Goal: Task Accomplishment & Management: Use online tool/utility

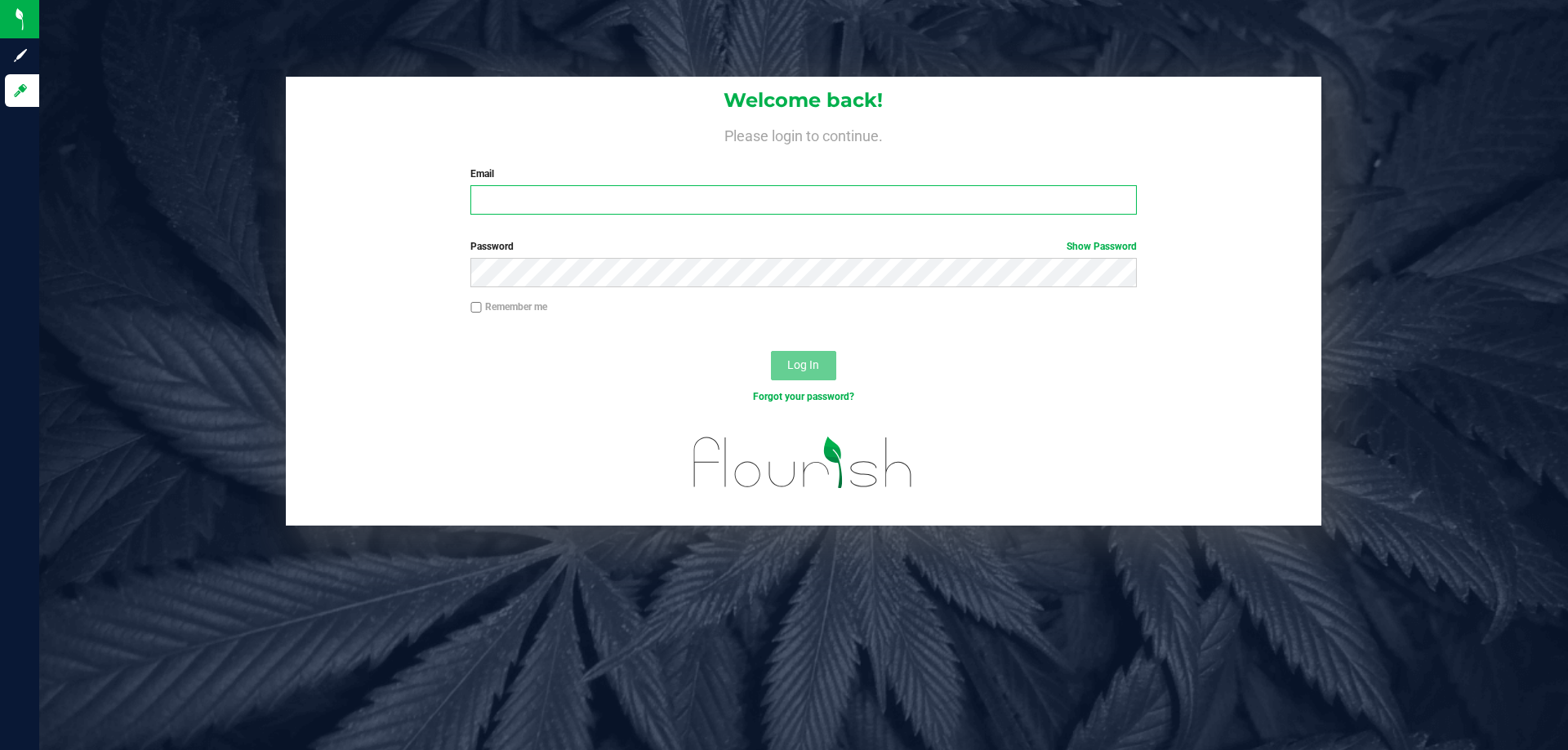
drag, startPoint x: 0, startPoint y: 0, endPoint x: 707, endPoint y: 213, distance: 738.4
click at [707, 213] on input "Email" at bounding box center [803, 200] width 665 height 30
type input "[EMAIL_ADDRESS][DOMAIN_NAME]"
click at [771, 351] on button "Log In" at bounding box center [803, 366] width 65 height 30
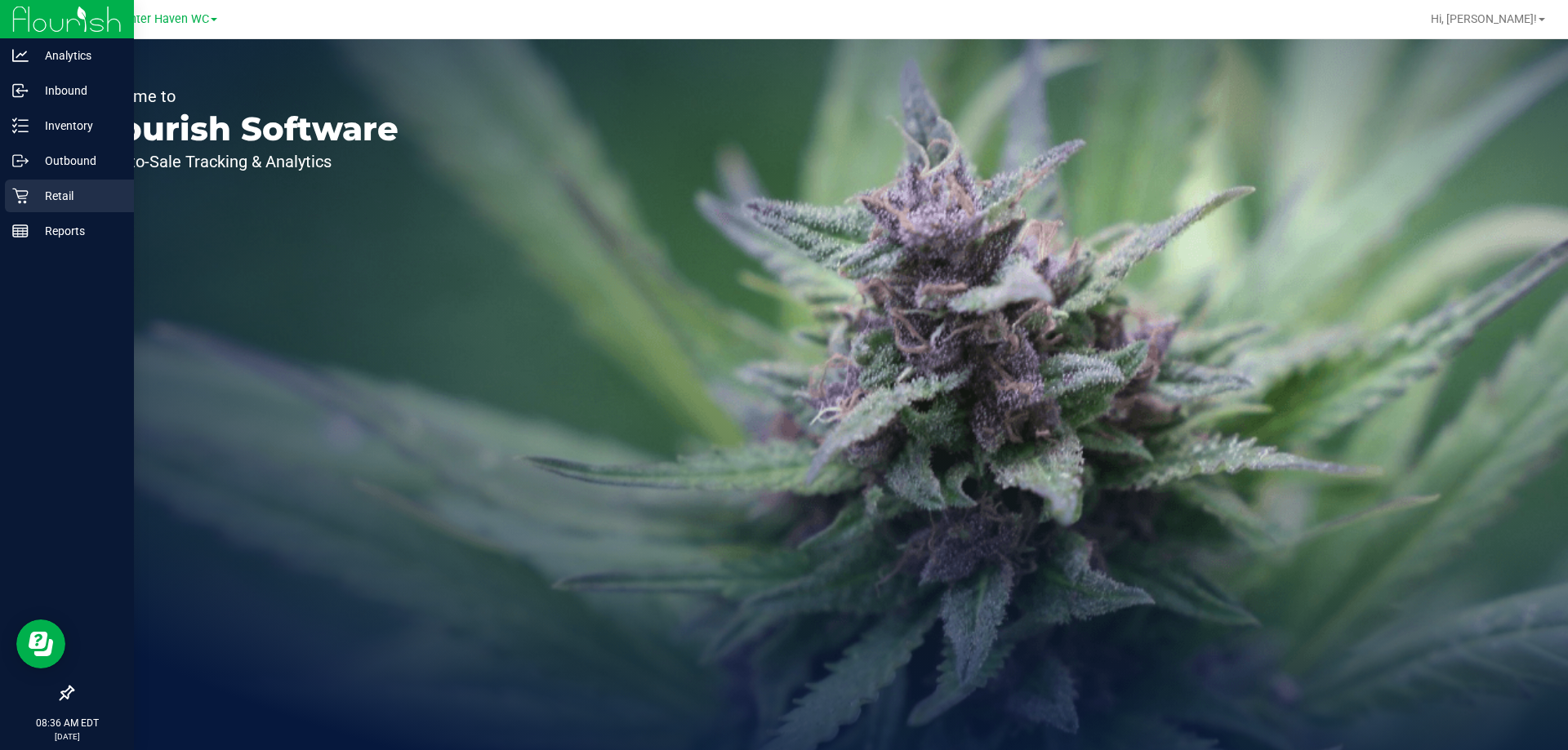
click at [23, 203] on icon at bounding box center [20, 196] width 17 height 17
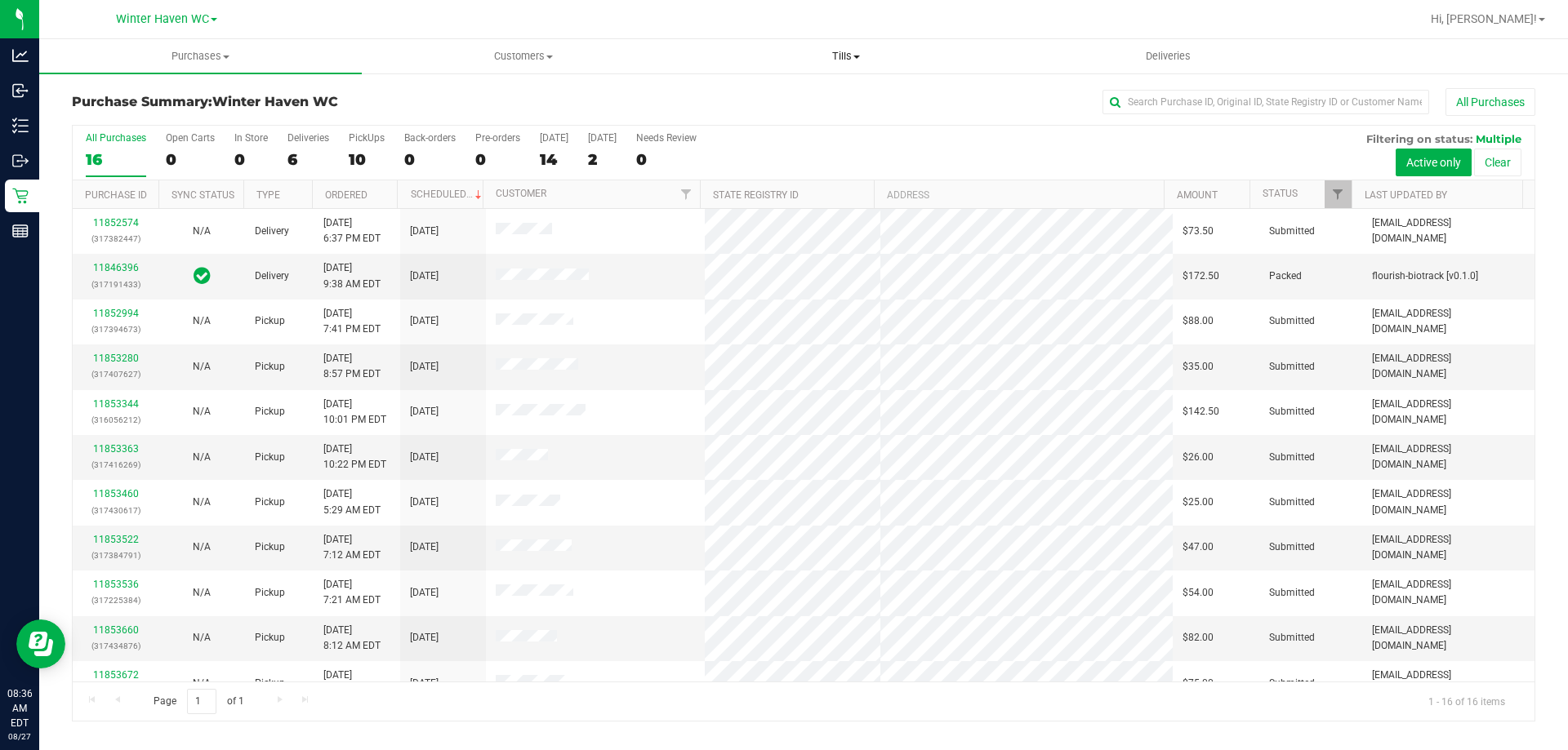
click at [843, 47] on uib-tab-heading "Tills Manage tills Reconcile e-payments" at bounding box center [846, 56] width 321 height 32
click at [774, 99] on span "Manage tills" at bounding box center [739, 98] width 110 height 14
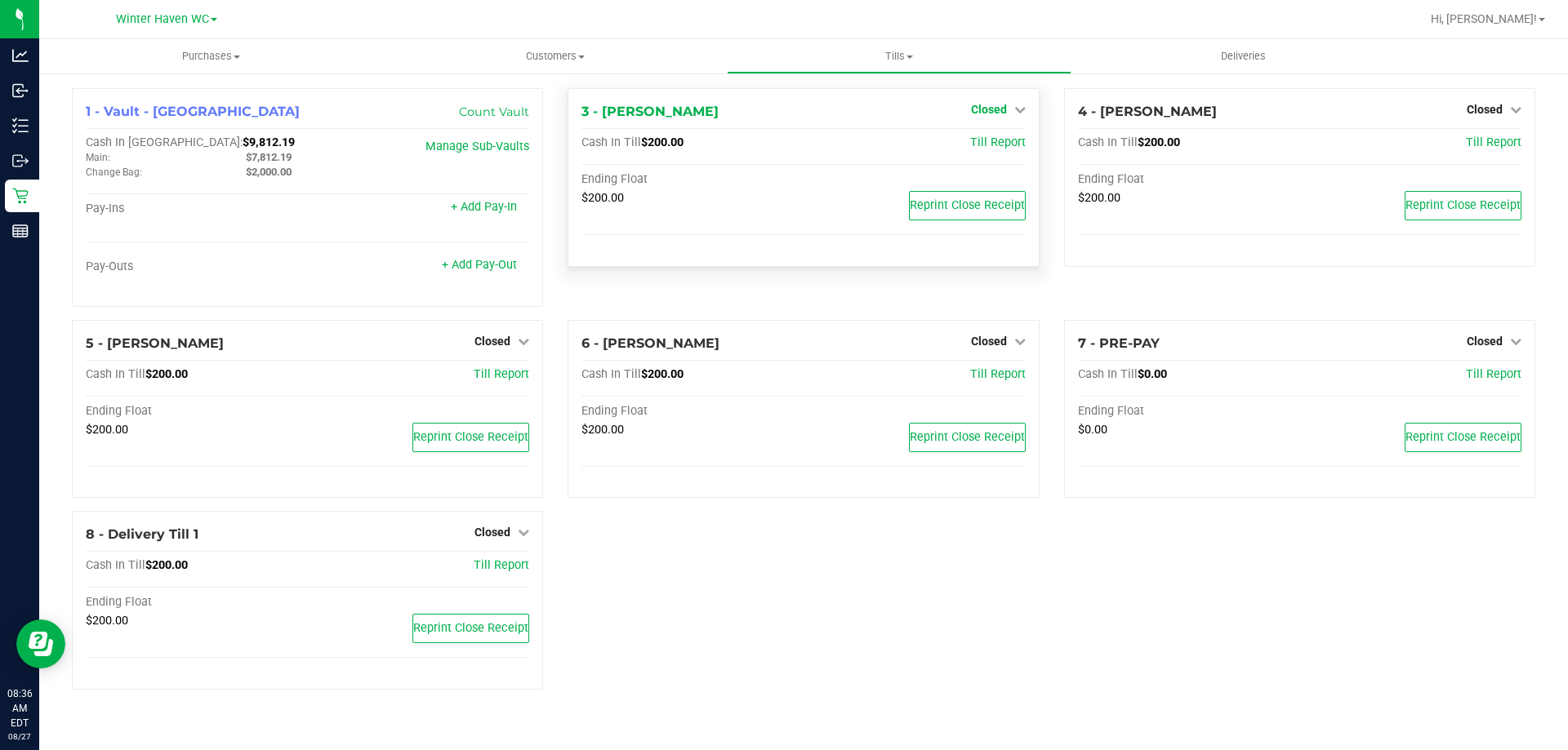
click at [997, 115] on span "Closed" at bounding box center [988, 109] width 36 height 13
click at [991, 147] on link "Open Till" at bounding box center [988, 143] width 43 height 13
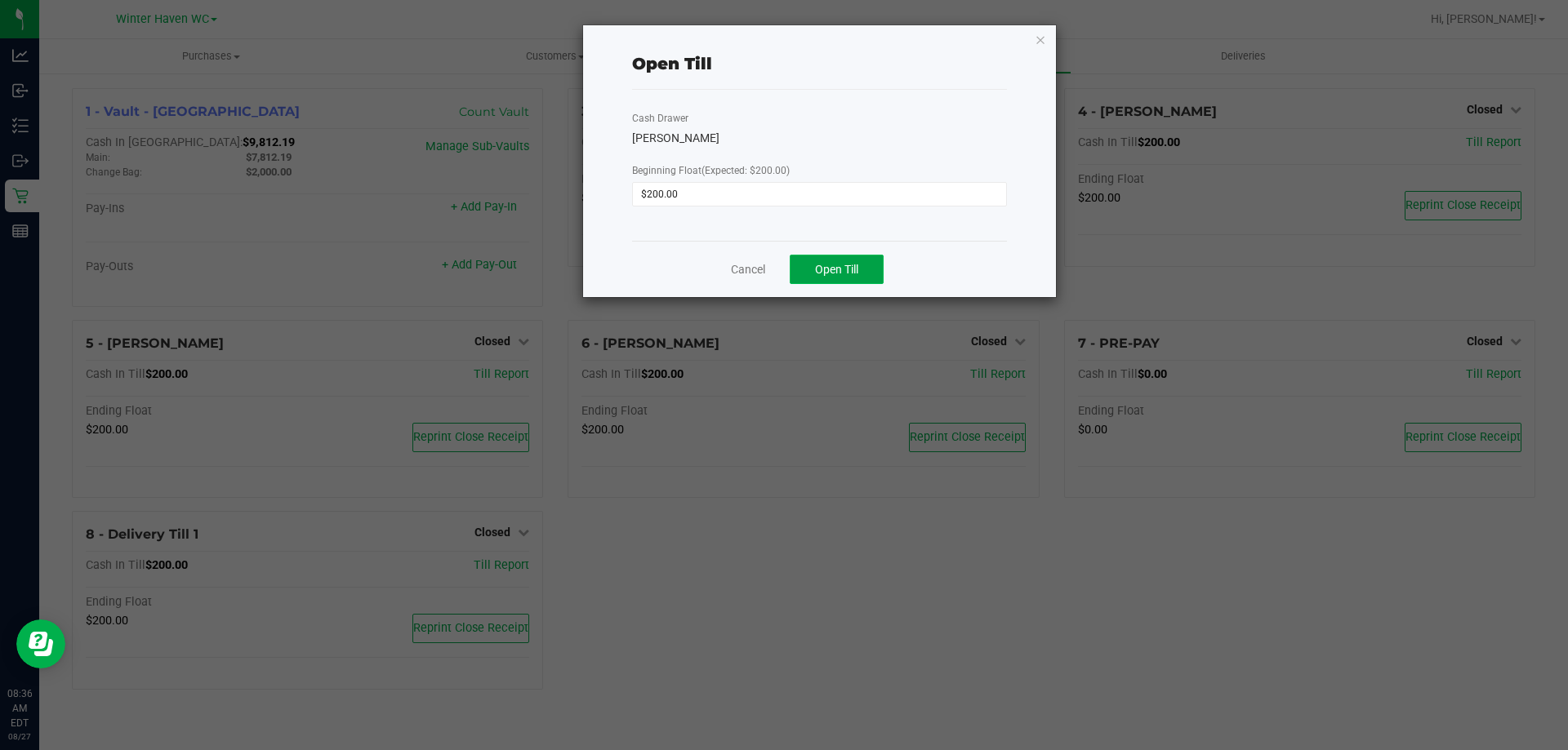
click at [848, 269] on span "Open Till" at bounding box center [837, 269] width 43 height 13
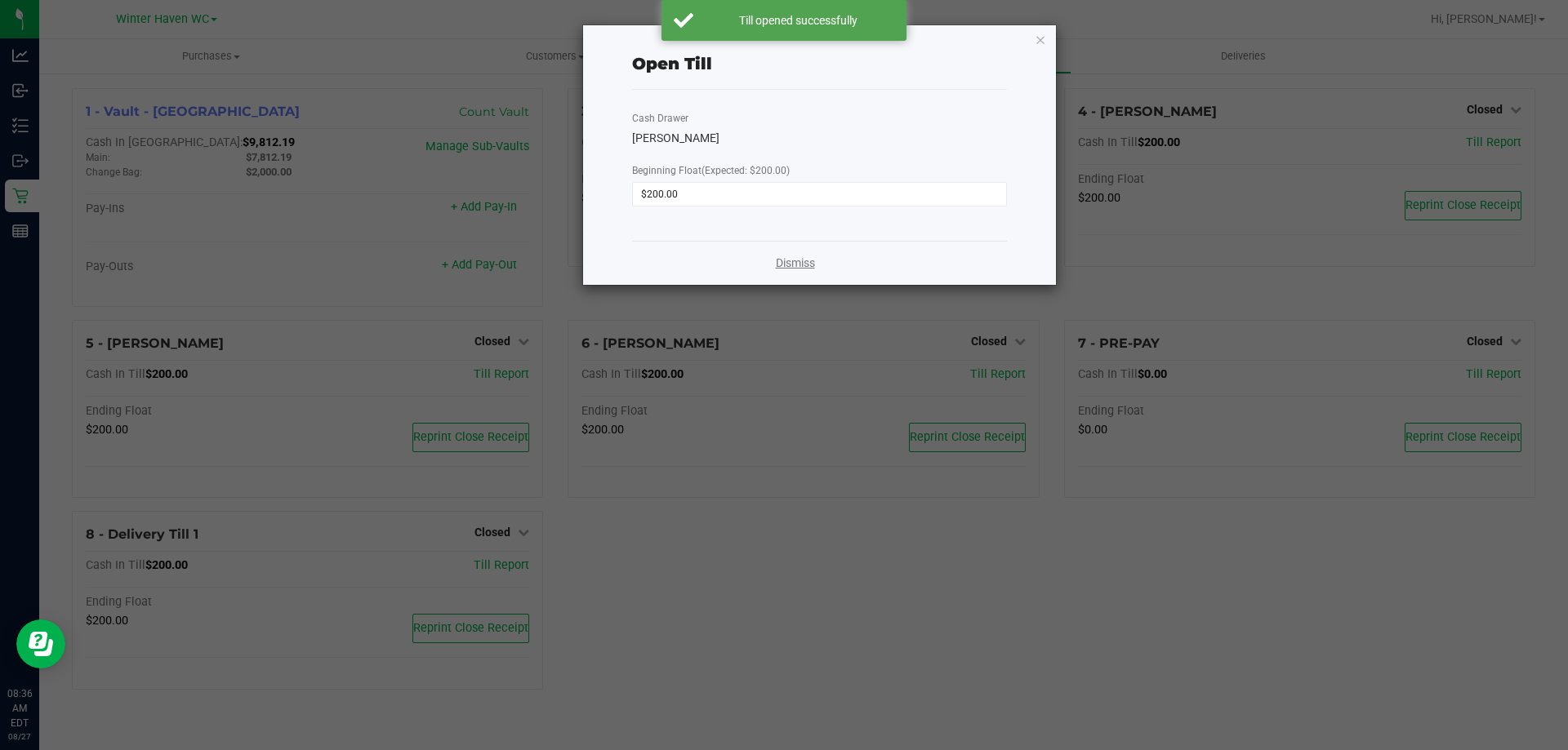
click at [807, 263] on link "Dismiss" at bounding box center [795, 263] width 39 height 17
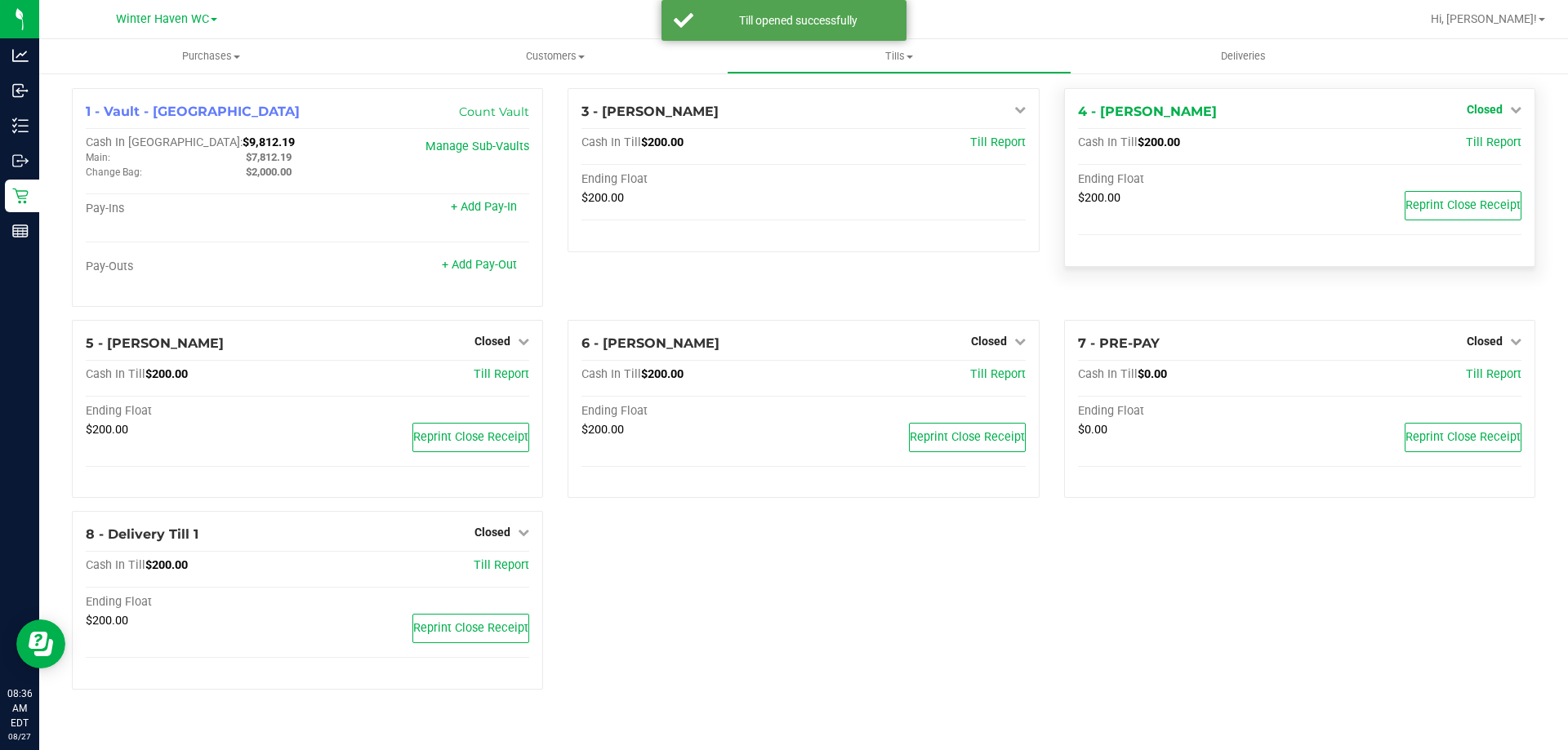
click at [1486, 112] on span "Closed" at bounding box center [1484, 109] width 36 height 13
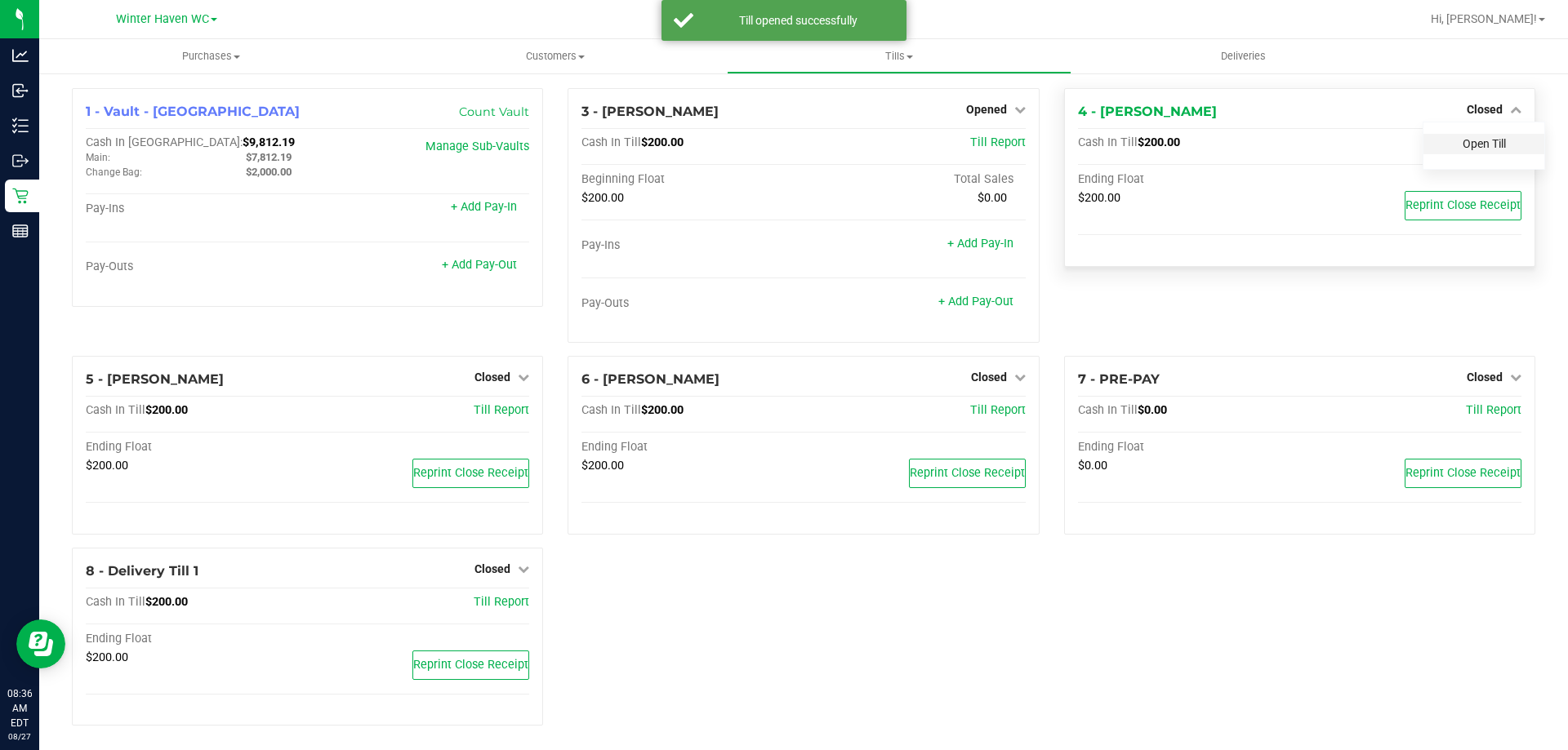
click at [1490, 144] on link "Open Till" at bounding box center [1484, 143] width 43 height 13
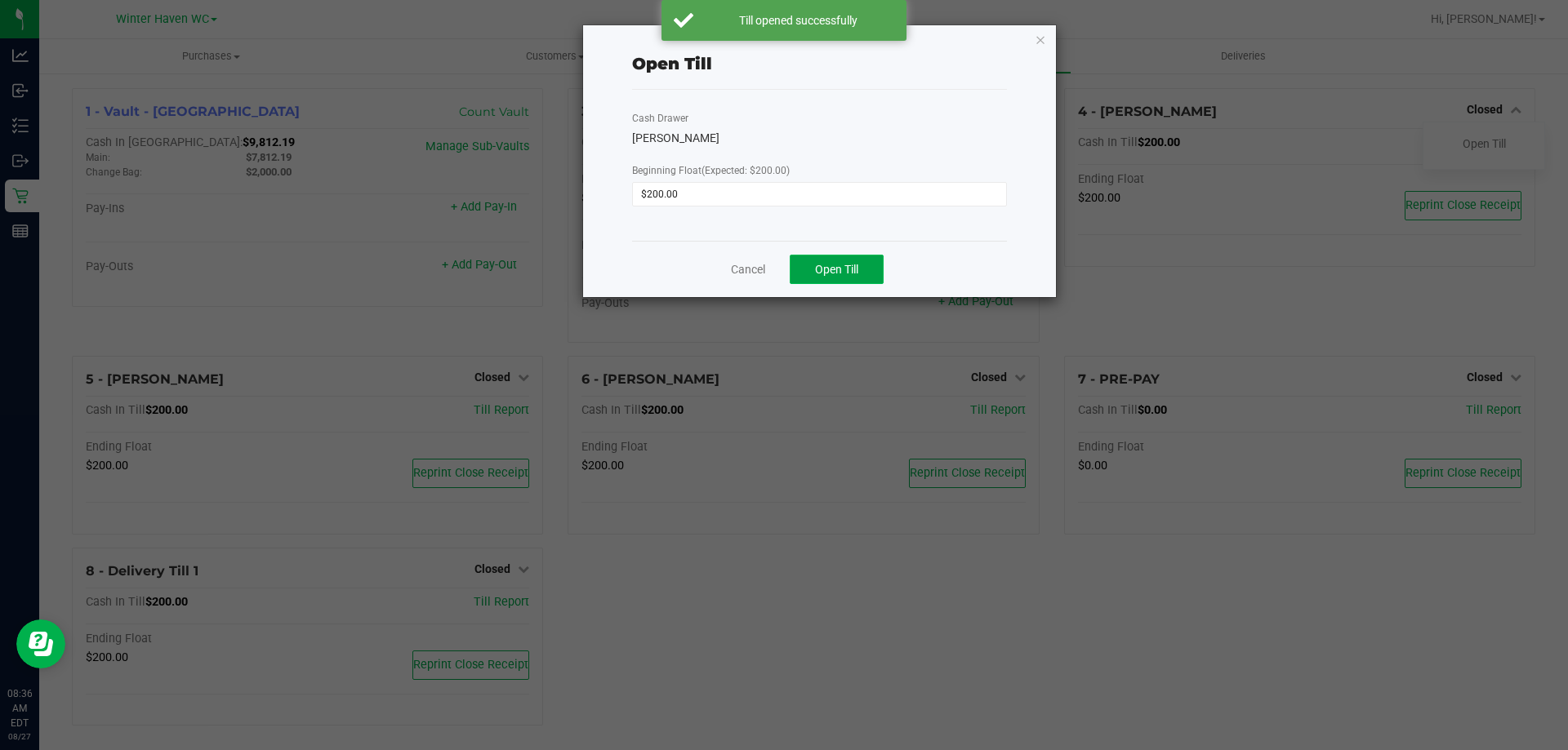
click at [807, 281] on button "Open Till" at bounding box center [836, 270] width 94 height 30
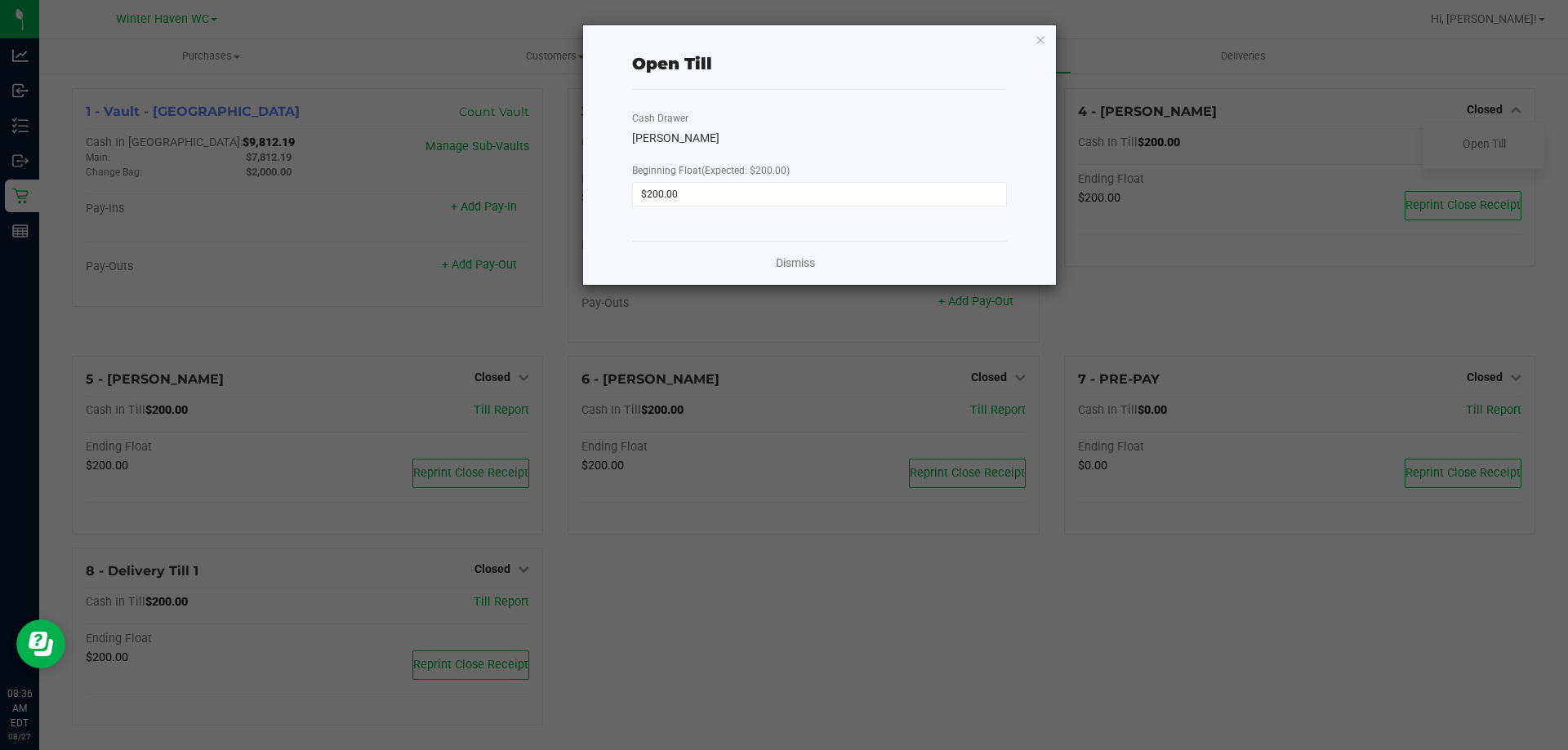
click at [817, 261] on div "Dismiss" at bounding box center [819, 263] width 375 height 44
click at [803, 261] on link "Dismiss" at bounding box center [795, 263] width 39 height 17
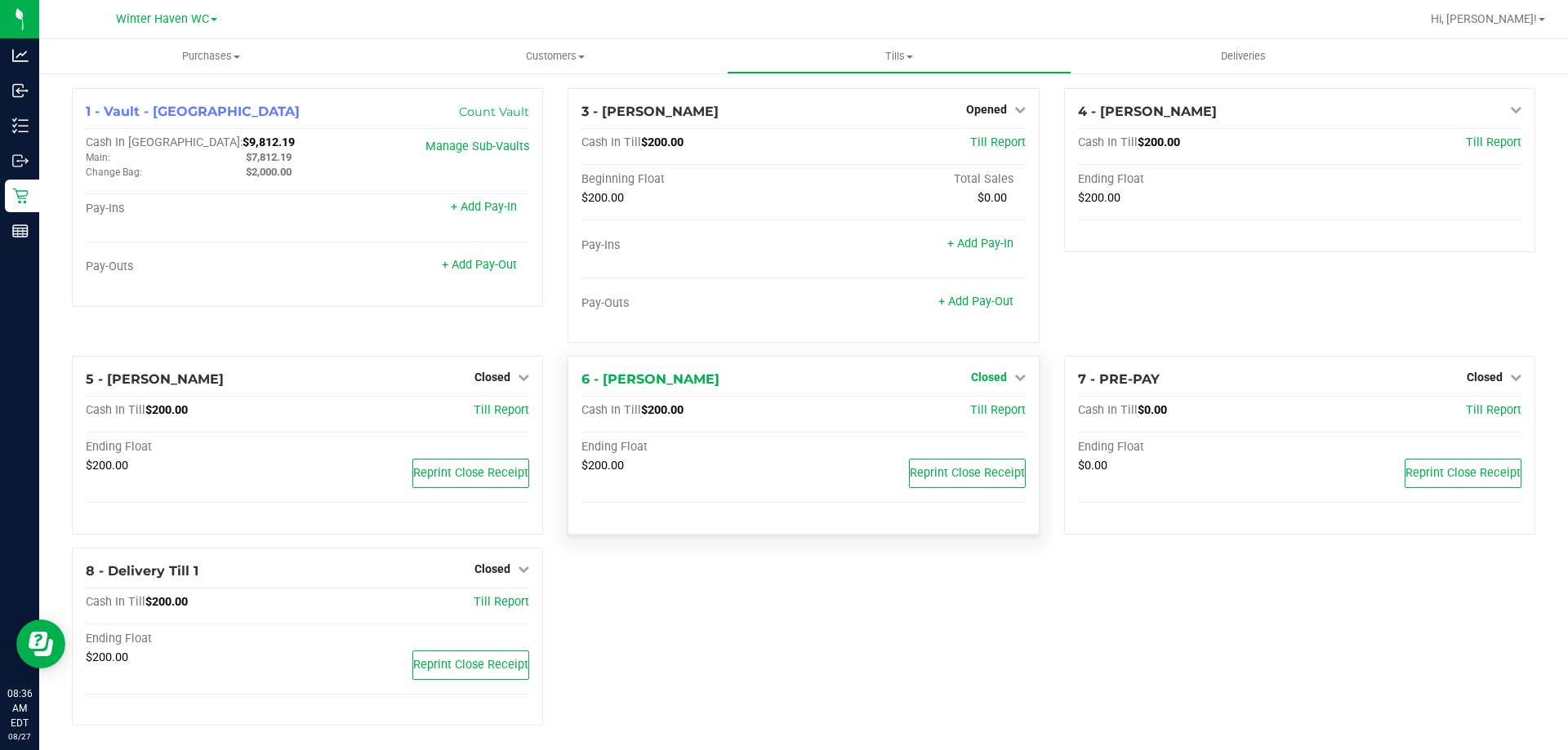
click at [999, 373] on link "Closed" at bounding box center [998, 377] width 55 height 13
click at [983, 419] on div "Open Till" at bounding box center [987, 411] width 121 height 21
click at [987, 410] on link "Open Till" at bounding box center [988, 410] width 43 height 13
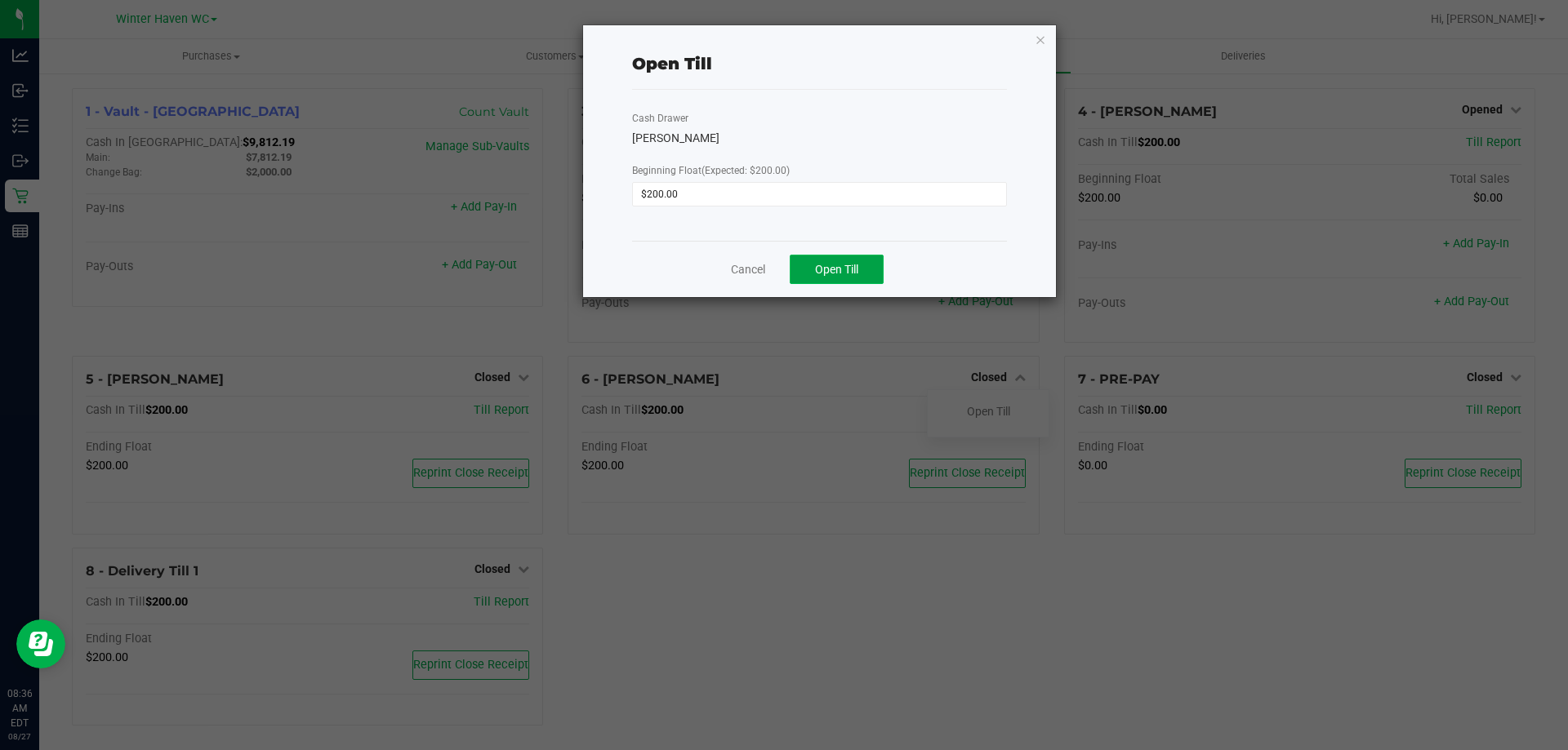
click at [831, 272] on span "Open Till" at bounding box center [837, 269] width 43 height 13
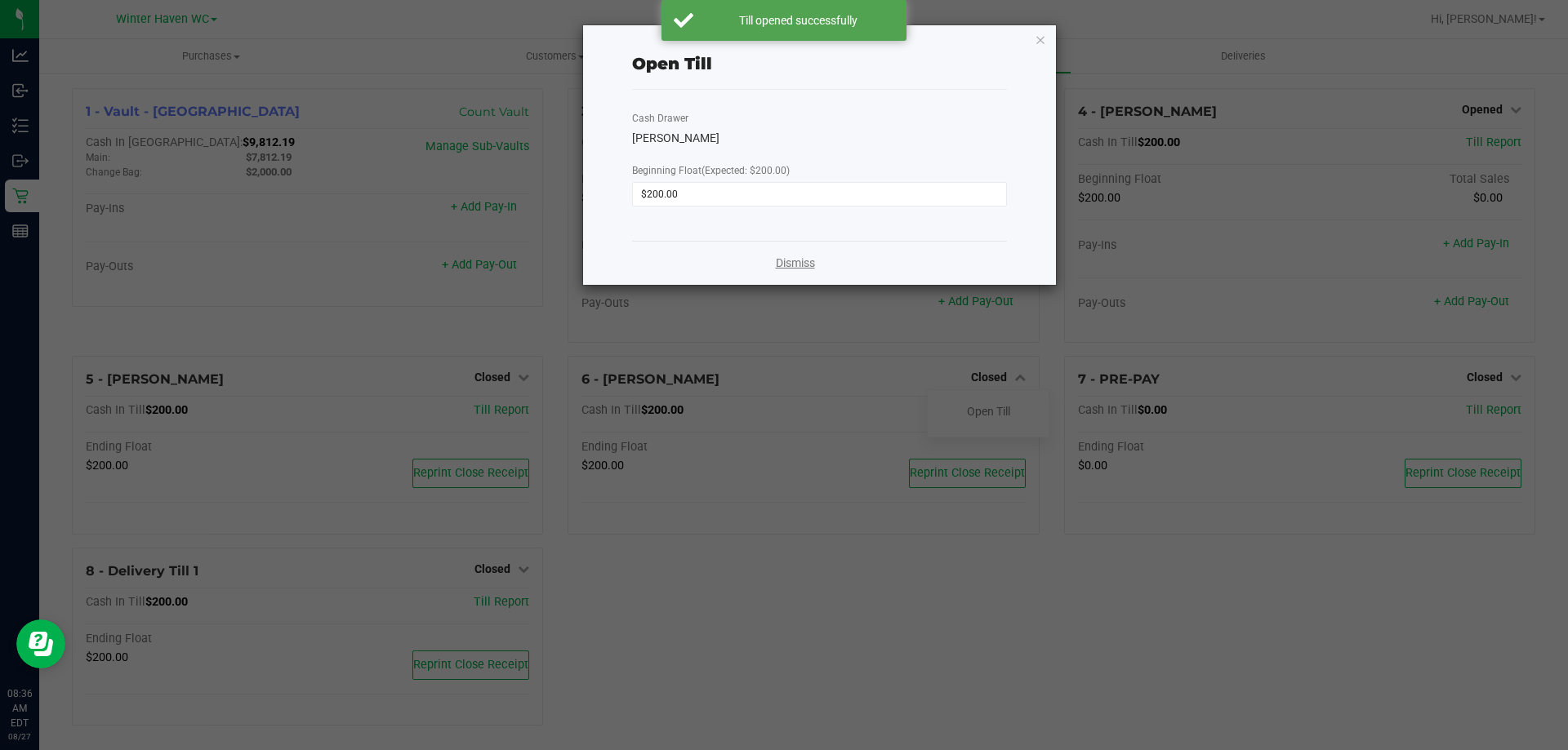
click at [805, 263] on link "Dismiss" at bounding box center [795, 263] width 39 height 17
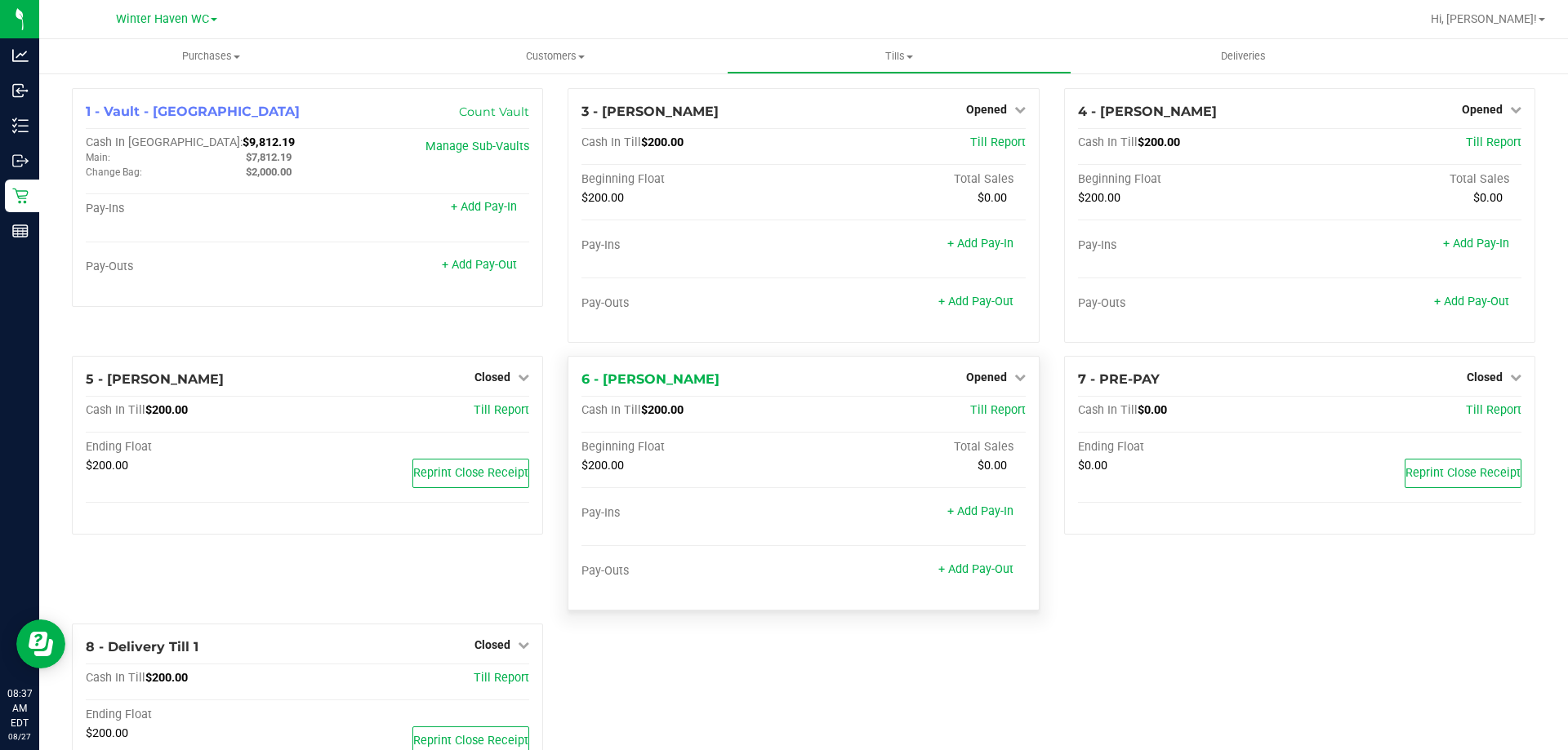
scroll to position [82, 0]
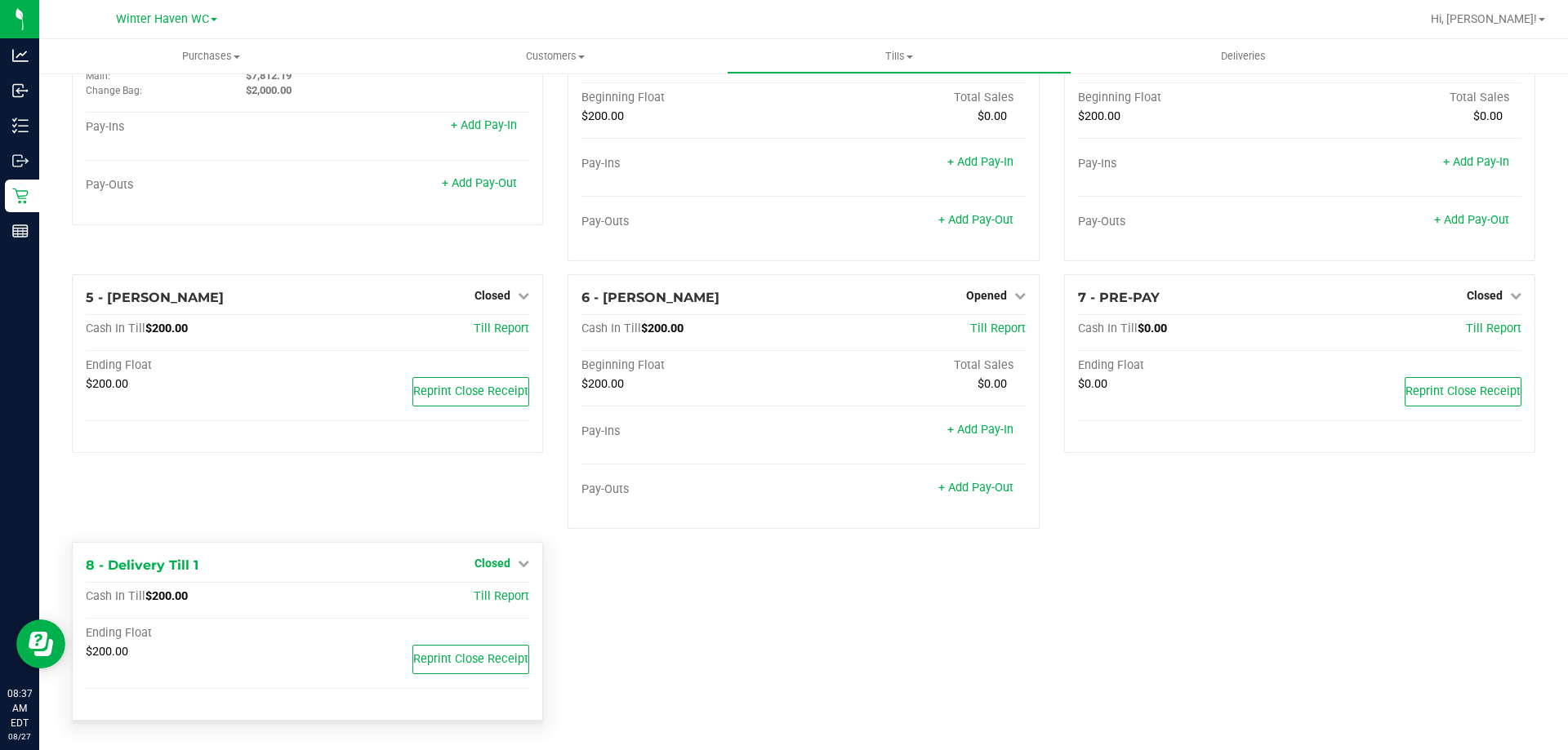
click at [489, 563] on span "Closed" at bounding box center [492, 563] width 36 height 13
click at [494, 600] on link "Open Till" at bounding box center [492, 597] width 43 height 13
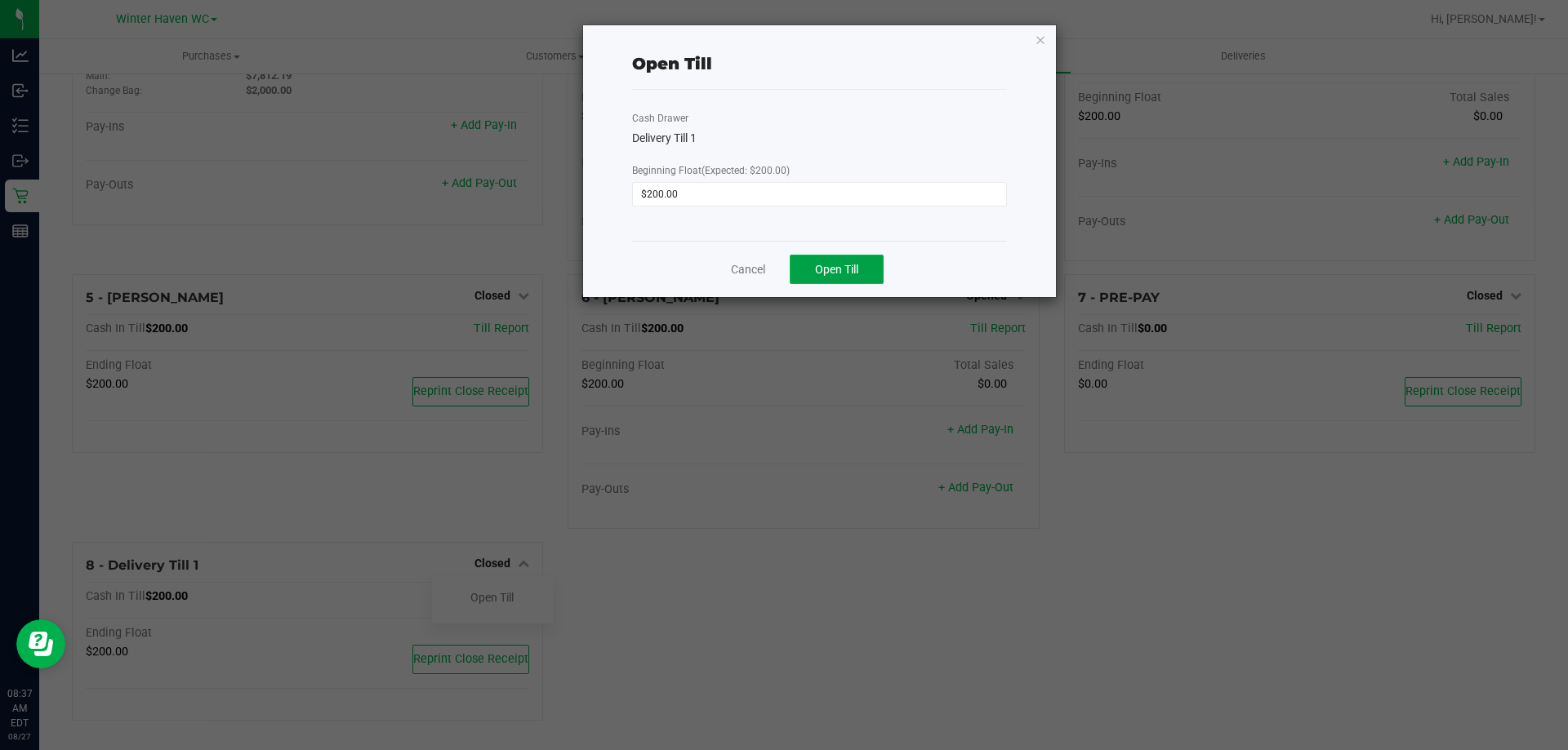
click at [850, 281] on button "Open Till" at bounding box center [836, 270] width 94 height 30
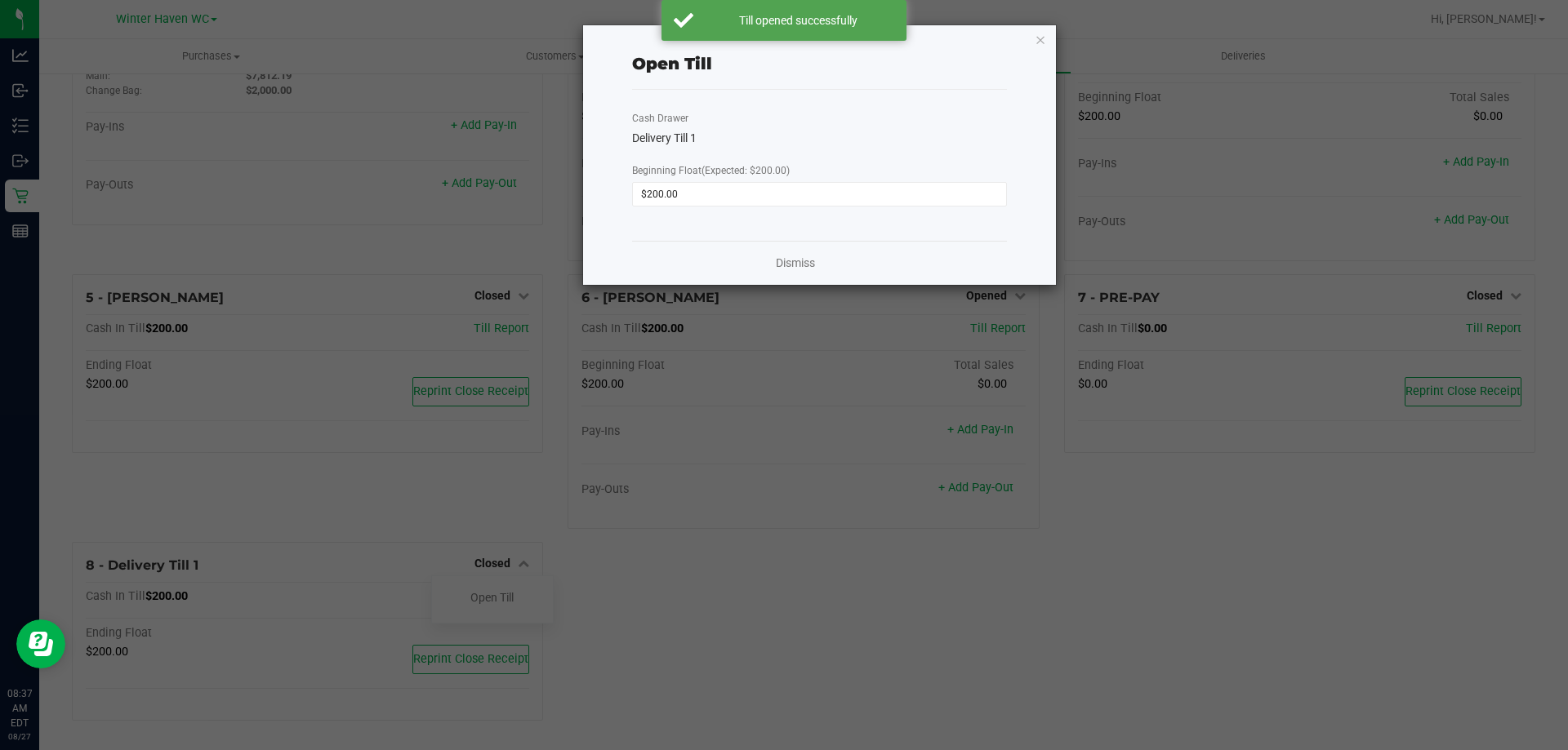
click at [798, 274] on div "Dismiss" at bounding box center [819, 263] width 375 height 44
click at [795, 267] on link "Dismiss" at bounding box center [795, 263] width 39 height 17
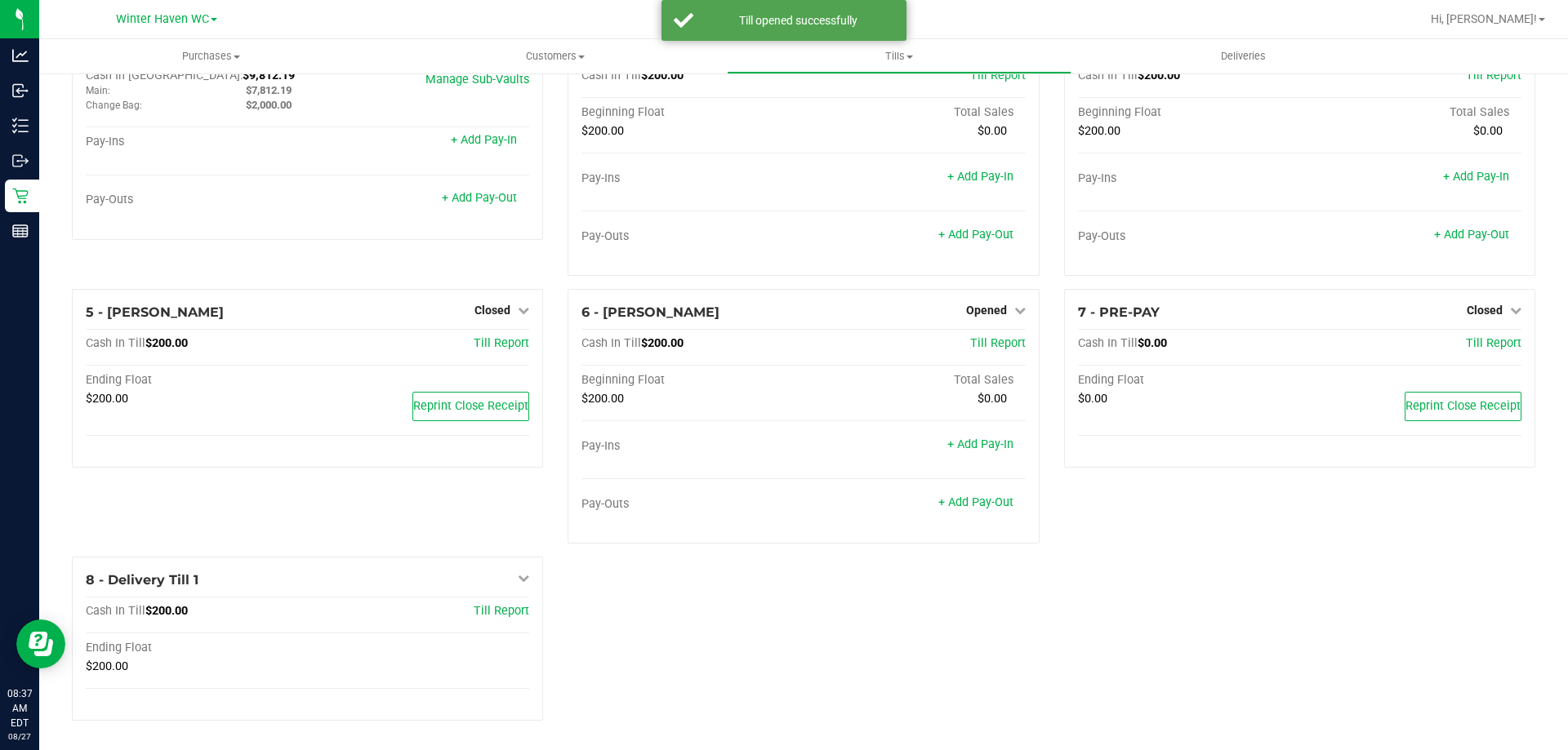
scroll to position [0, 0]
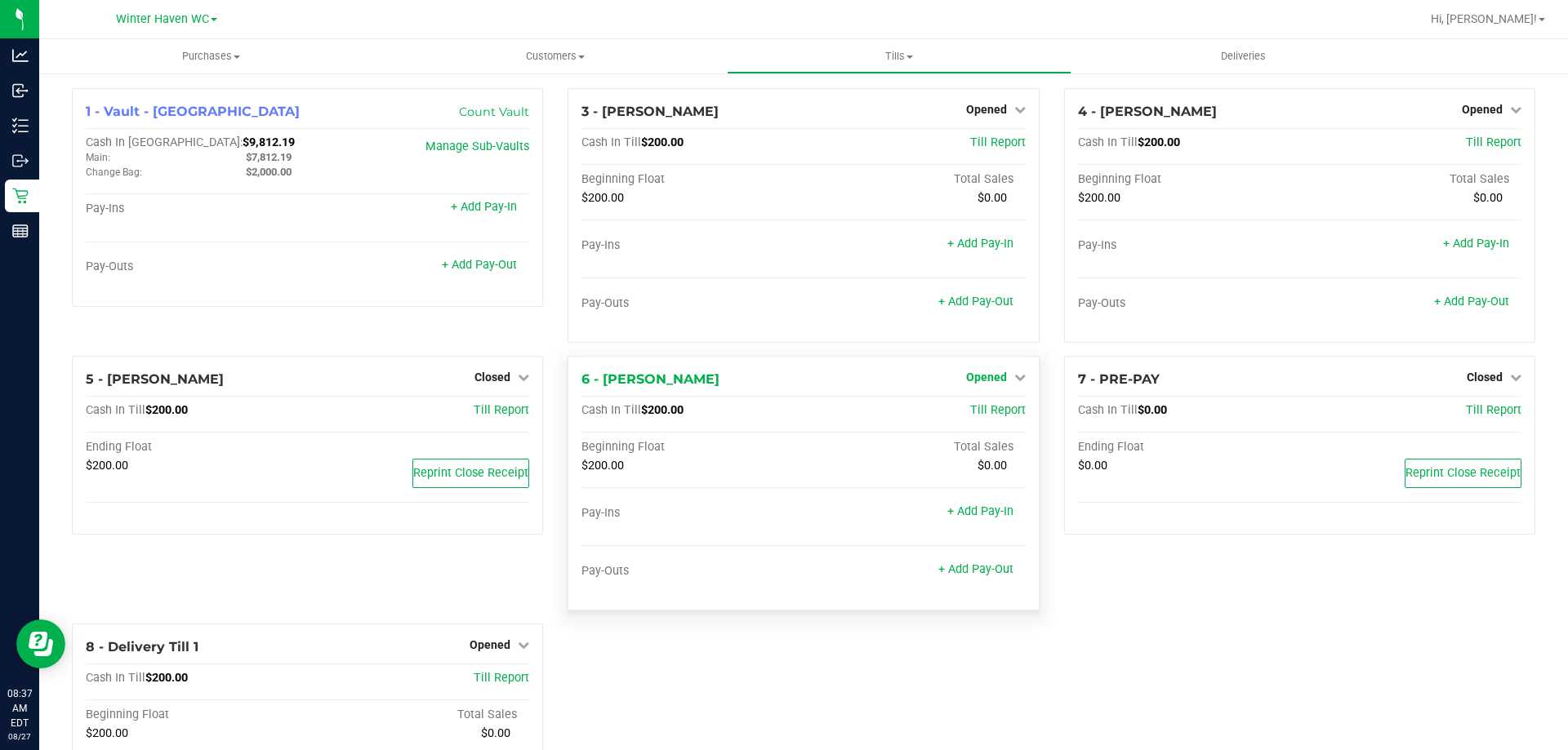
click at [1004, 380] on link "Opened" at bounding box center [995, 377] width 60 height 13
click at [989, 405] on link "Close Till" at bounding box center [987, 410] width 44 height 13
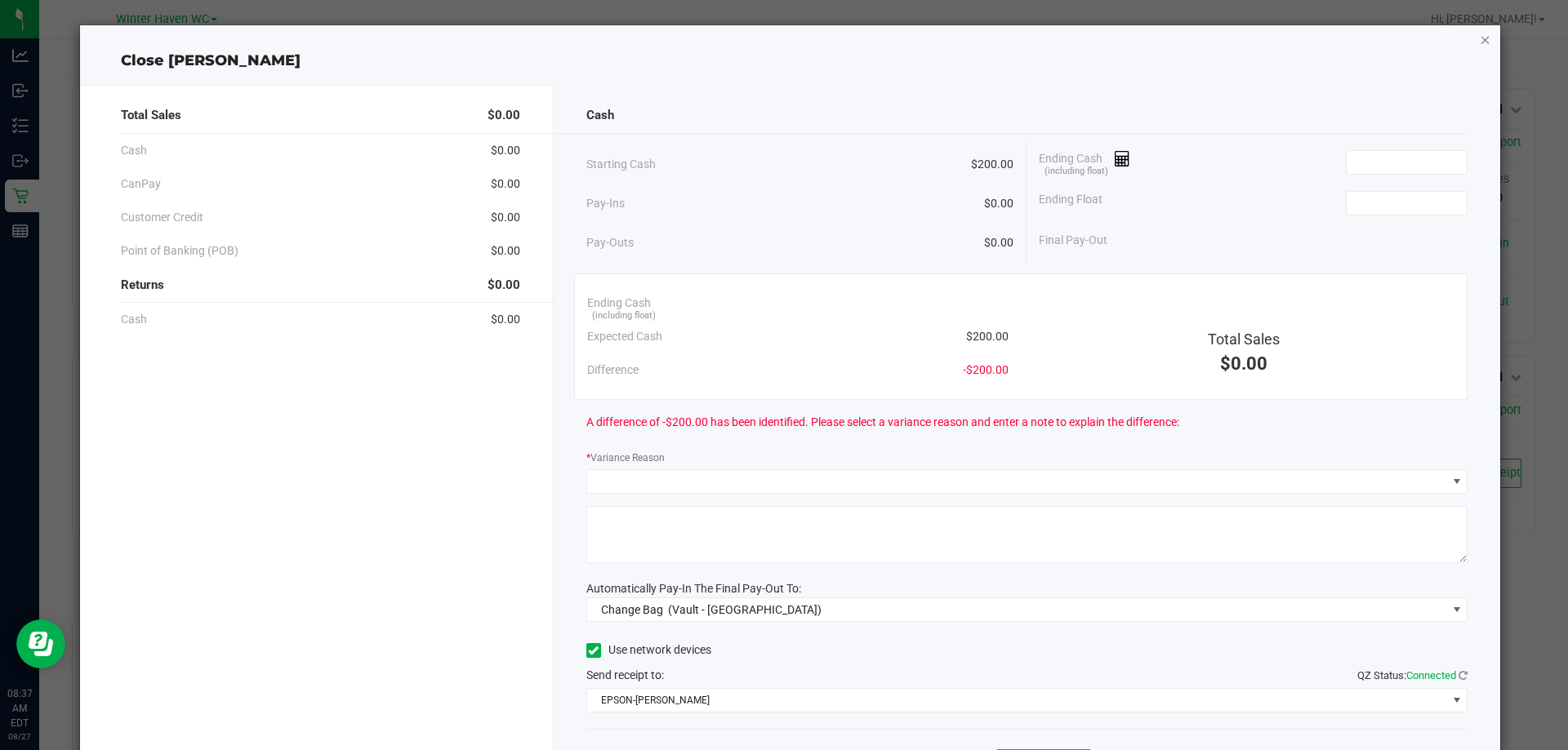
click at [1479, 43] on icon "button" at bounding box center [1485, 39] width 12 height 20
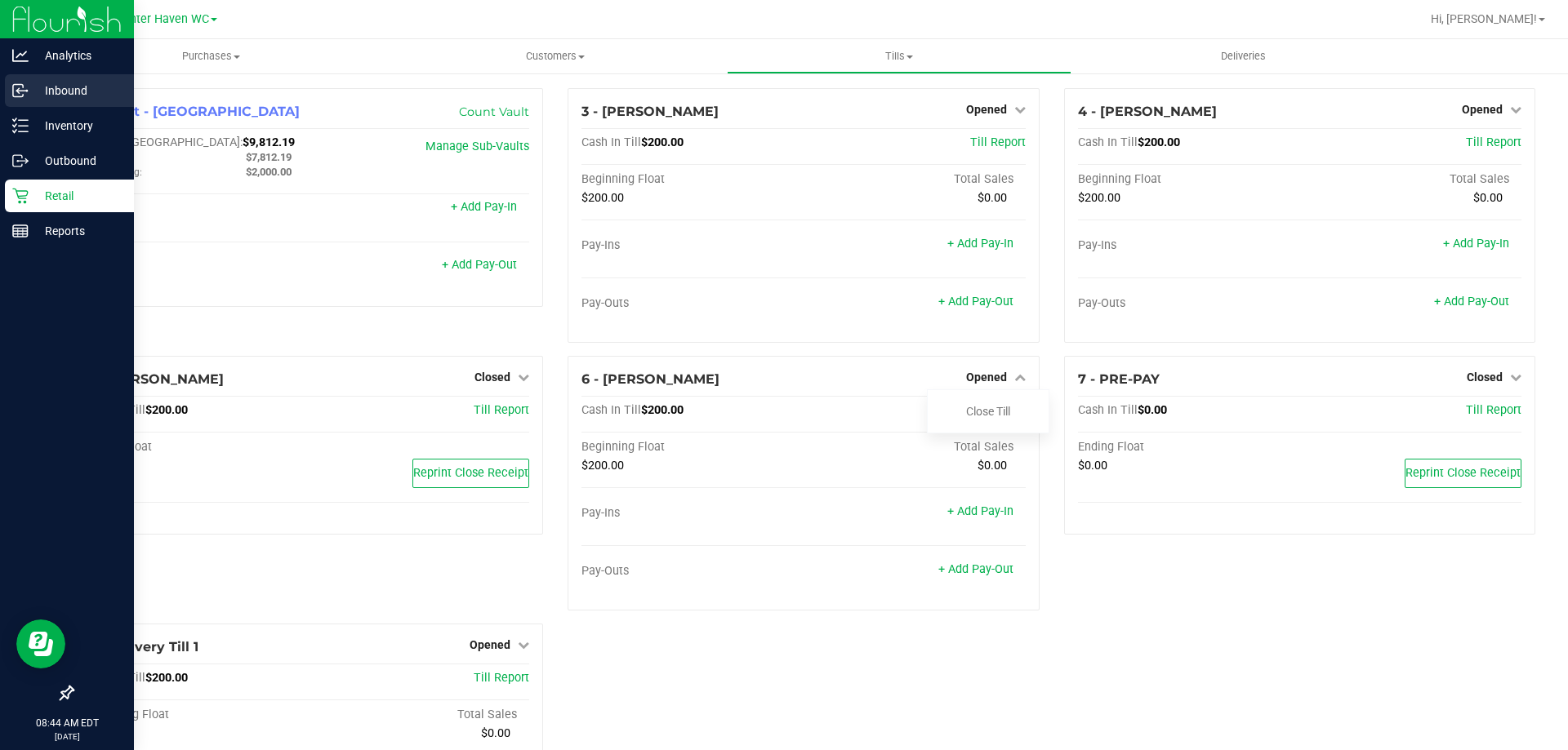
click at [64, 103] on div "Inbound" at bounding box center [69, 90] width 129 height 32
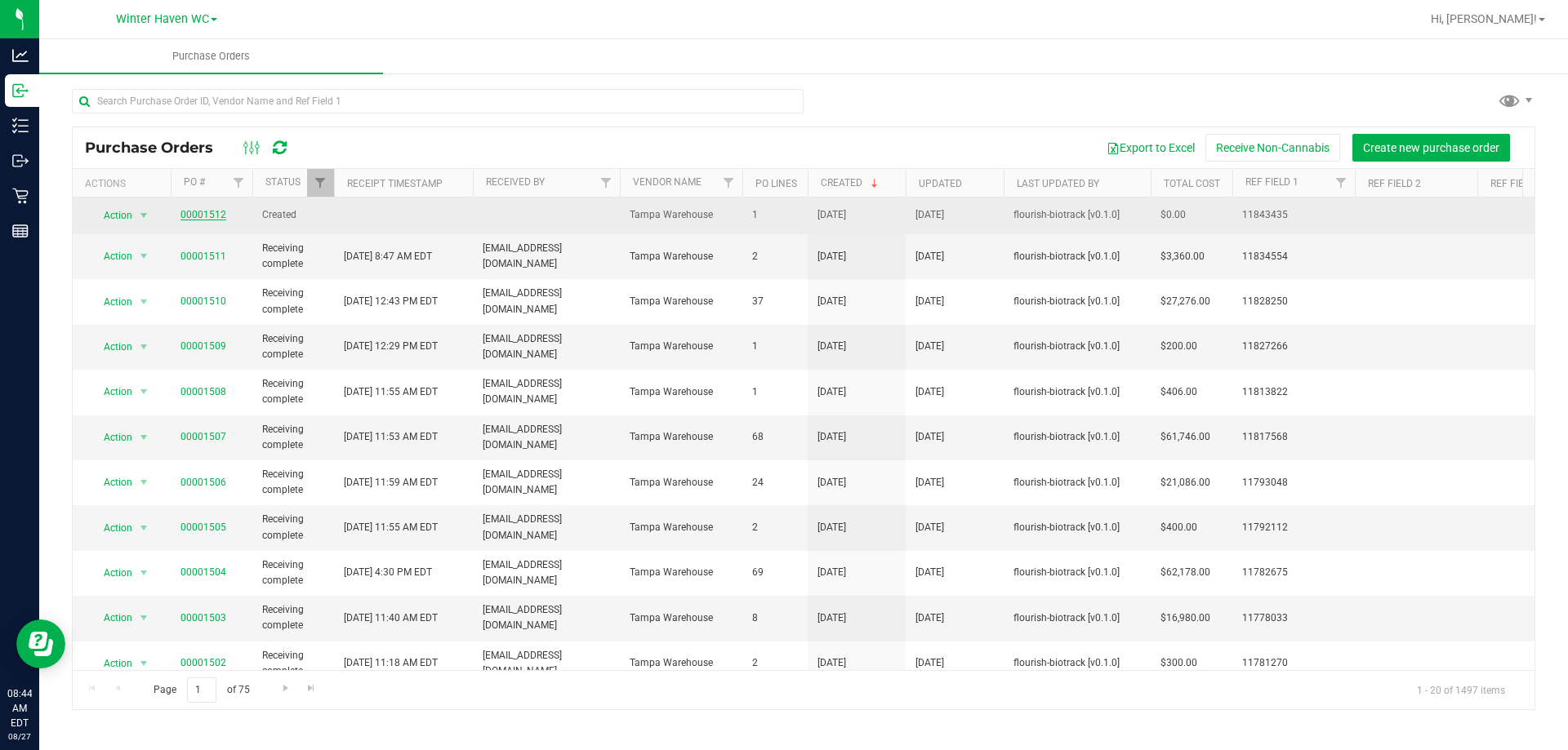
click at [194, 215] on link "00001512" at bounding box center [203, 215] width 45 height 12
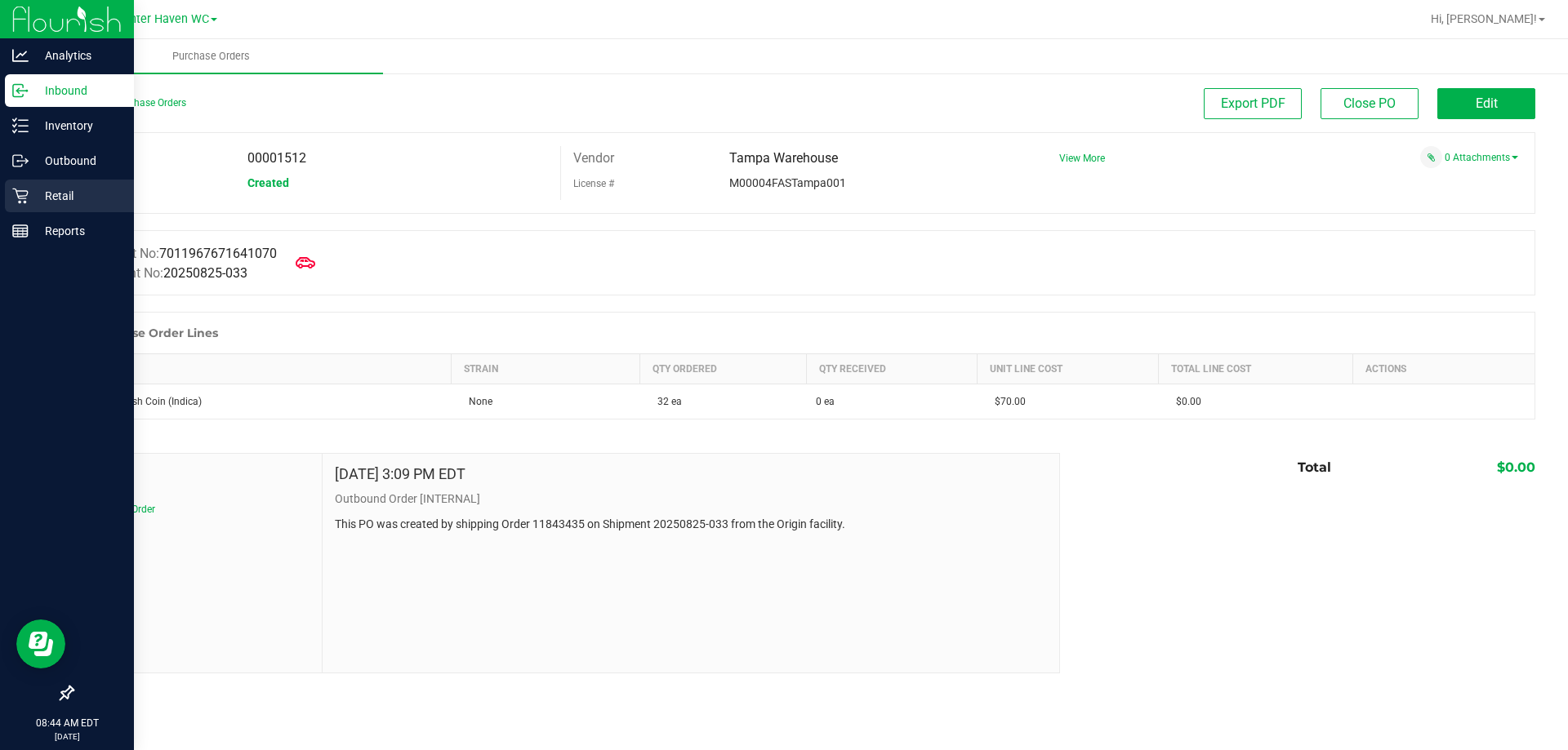
click at [7, 192] on div "Retail" at bounding box center [69, 196] width 129 height 32
